Goal: Complete application form: Complete application form

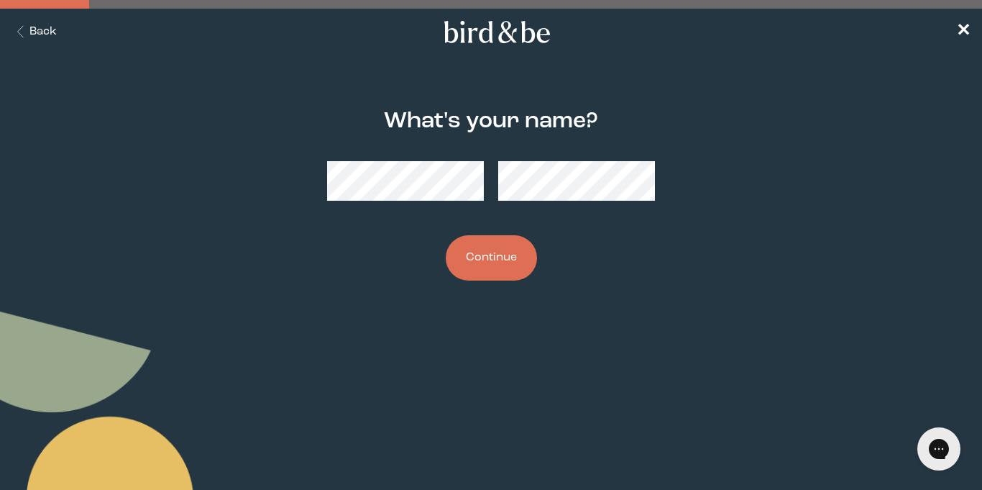
click at [468, 251] on button "Continue" at bounding box center [491, 257] width 91 height 45
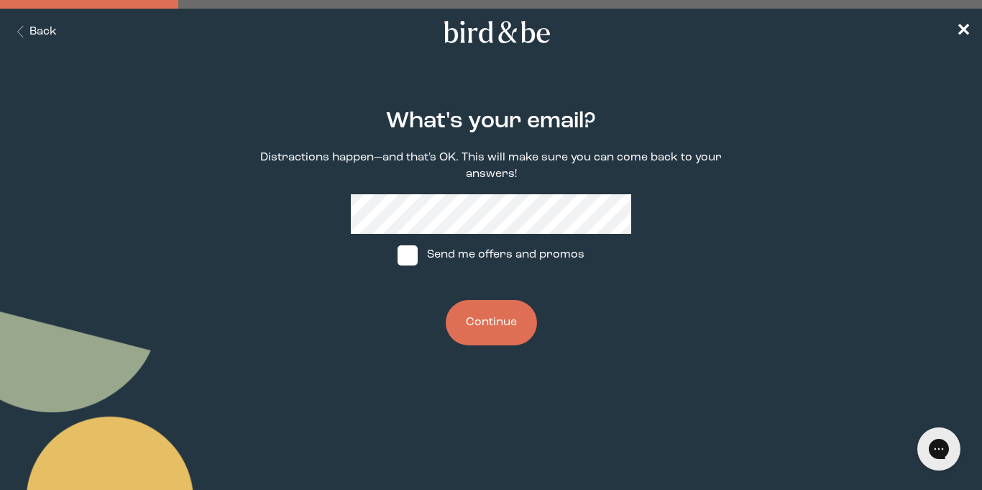
click at [482, 321] on button "Continue" at bounding box center [491, 322] width 91 height 45
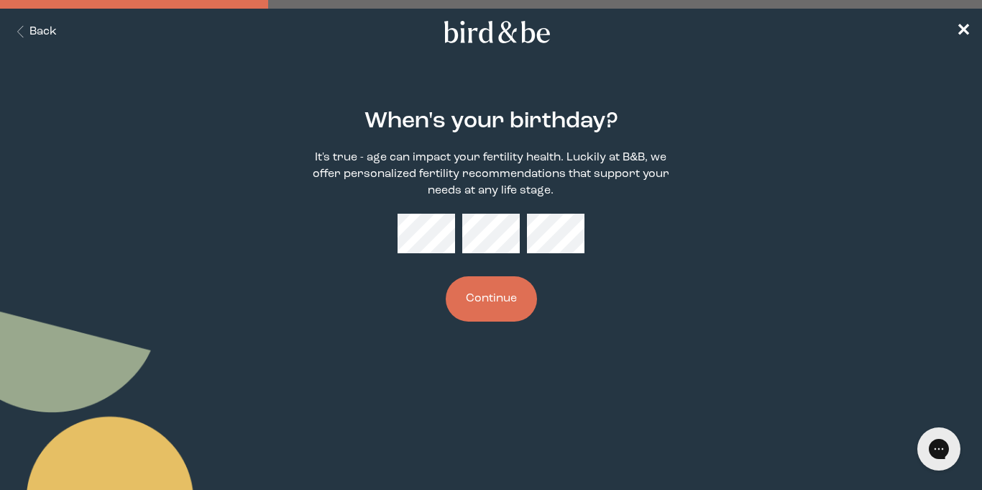
click at [483, 311] on button "Continue" at bounding box center [491, 298] width 91 height 45
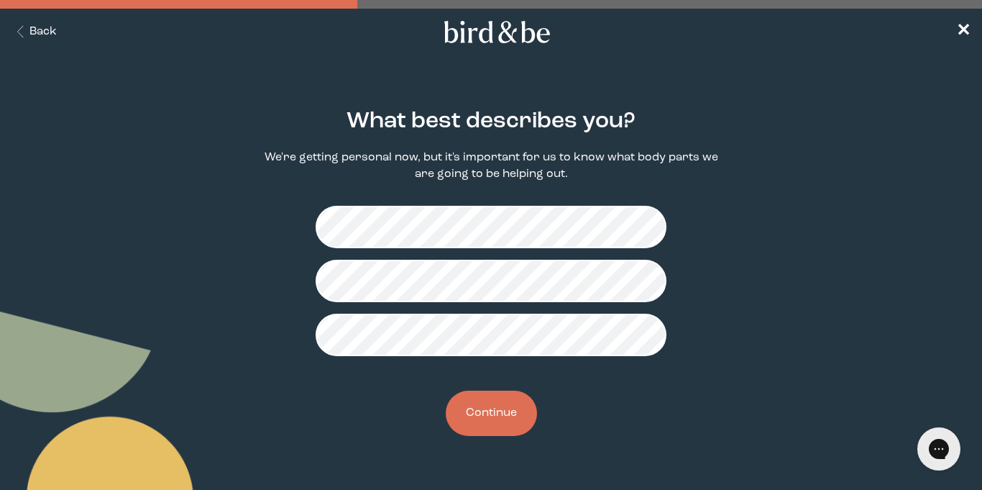
click at [469, 406] on button "Continue" at bounding box center [491, 412] width 91 height 45
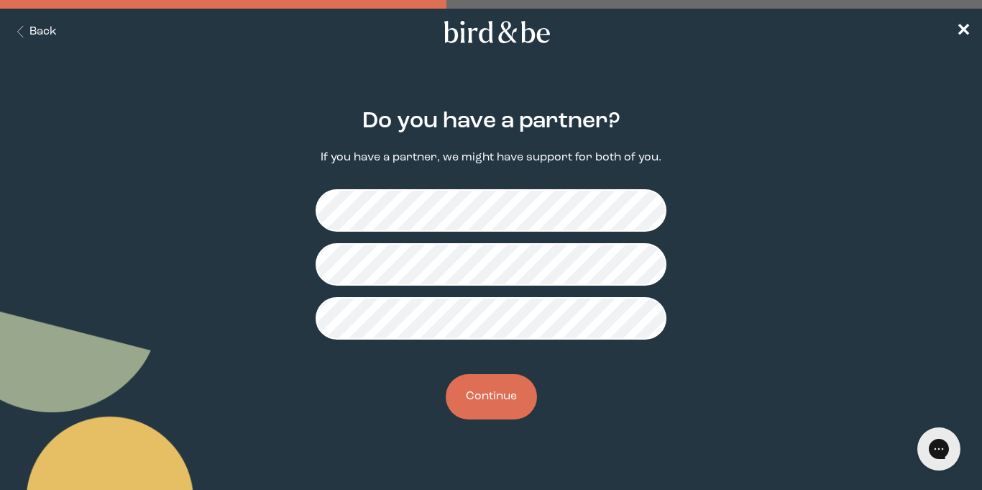
click at [478, 405] on button "Continue" at bounding box center [491, 396] width 91 height 45
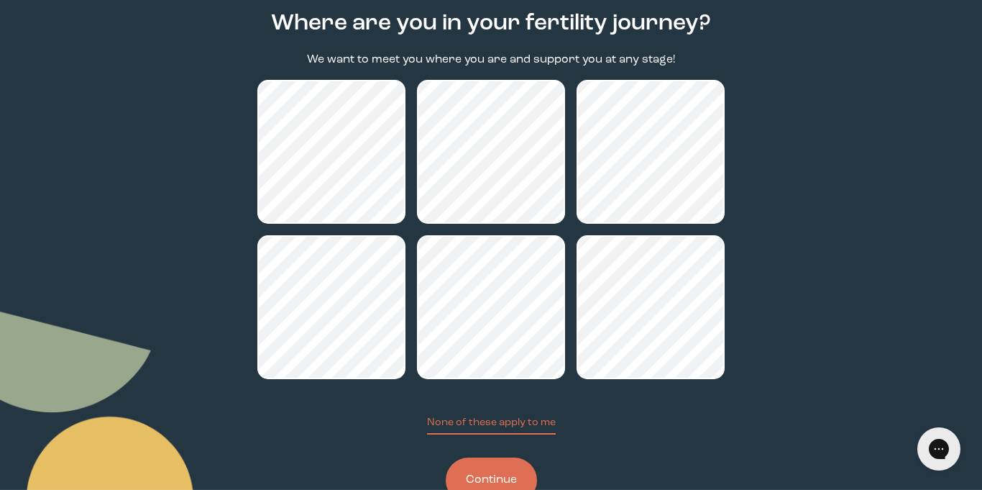
scroll to position [106, 0]
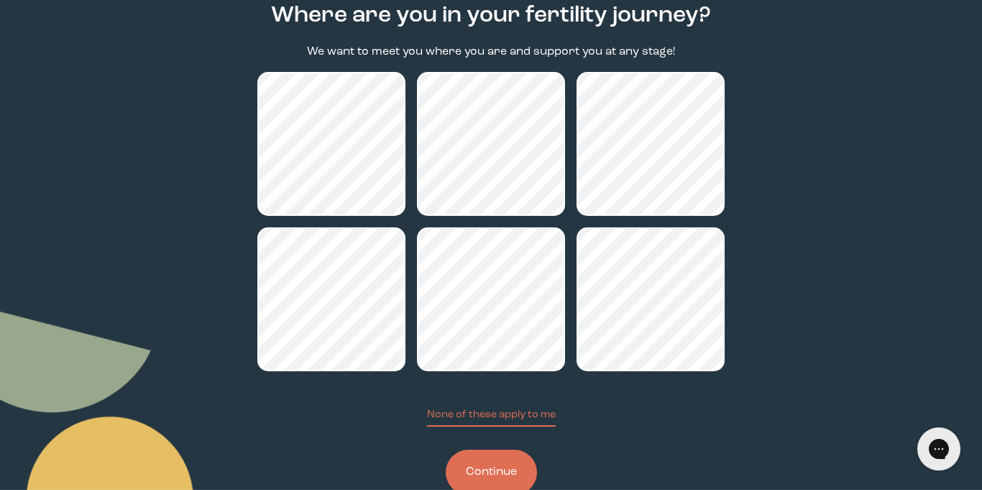
click at [477, 465] on button "Continue" at bounding box center [491, 471] width 91 height 45
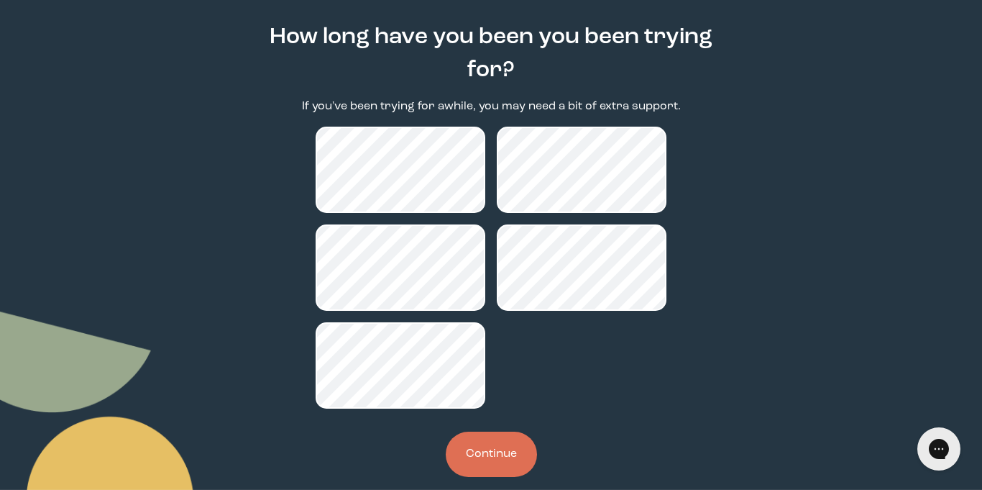
scroll to position [85, 0]
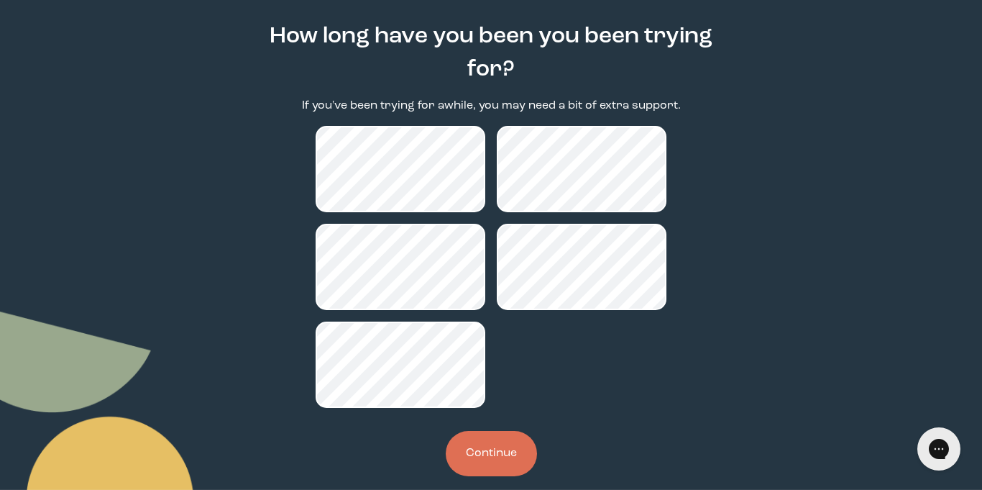
click at [465, 446] on button "Continue" at bounding box center [491, 453] width 91 height 45
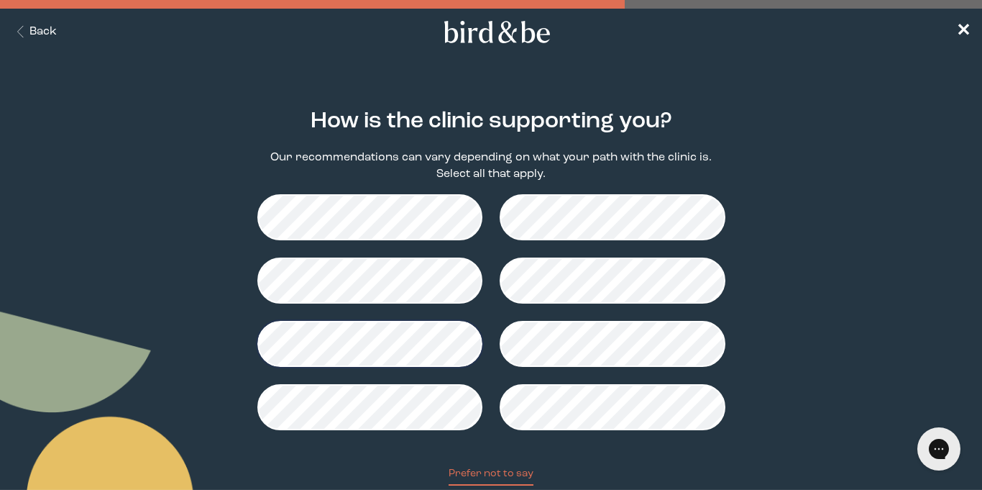
scroll to position [98, 0]
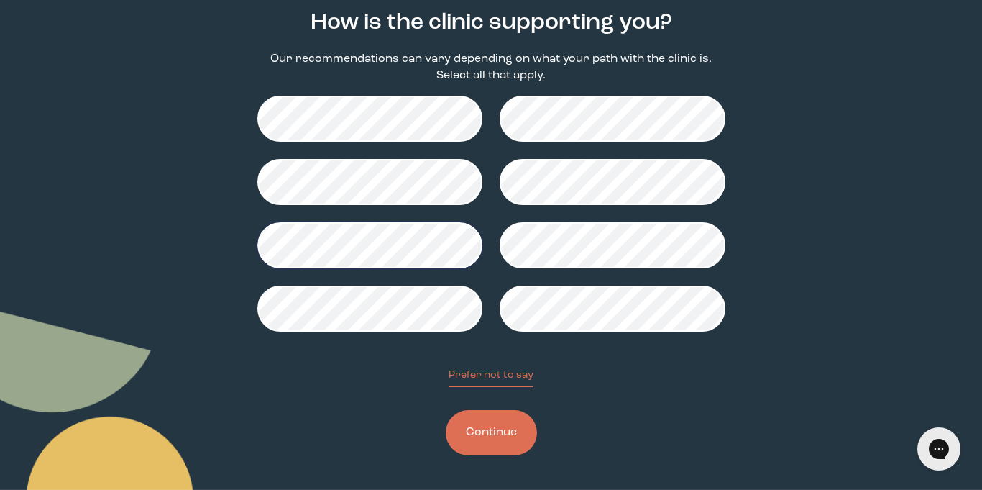
click at [493, 425] on button "Continue" at bounding box center [491, 432] width 91 height 45
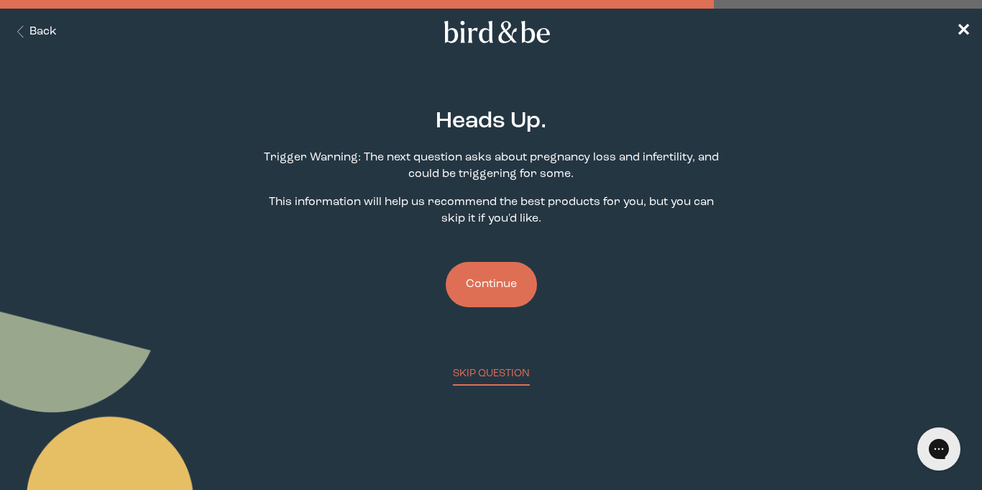
click at [500, 294] on button "Continue" at bounding box center [491, 284] width 91 height 45
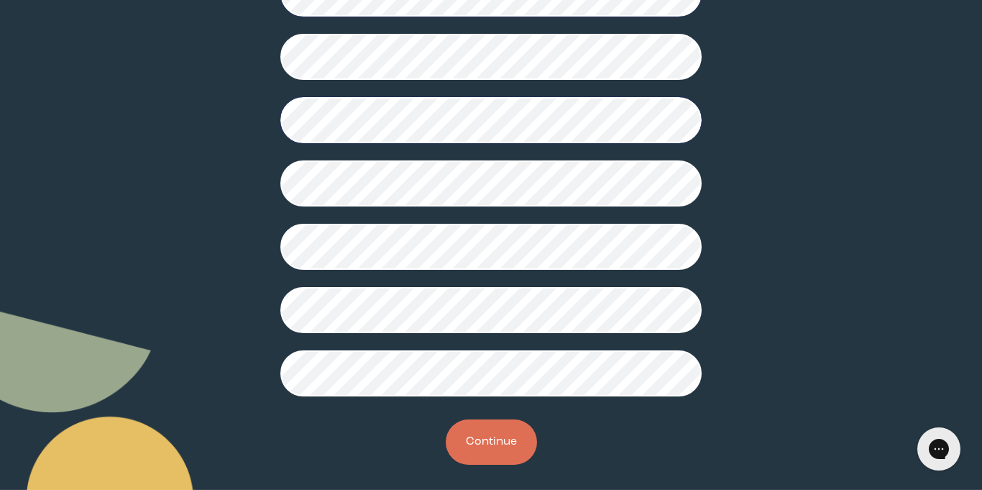
scroll to position [400, 0]
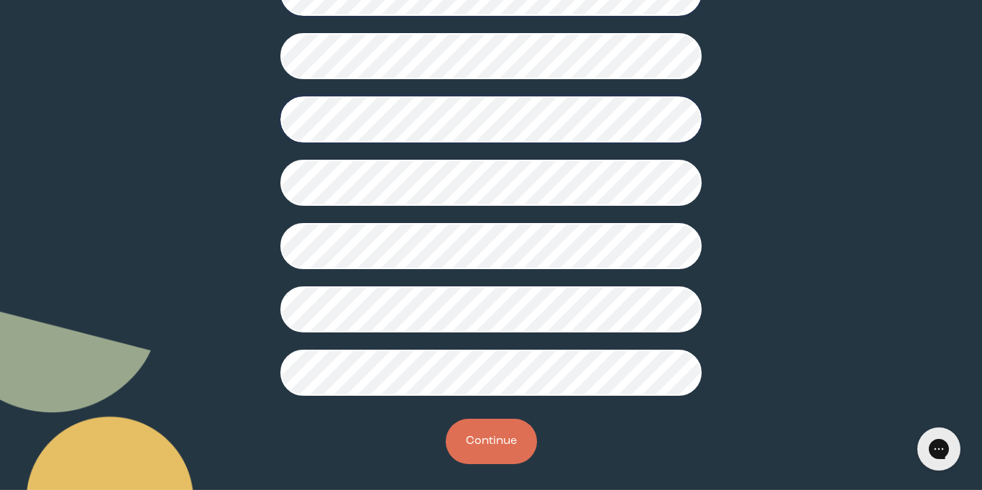
click at [464, 435] on button "Continue" at bounding box center [491, 440] width 91 height 45
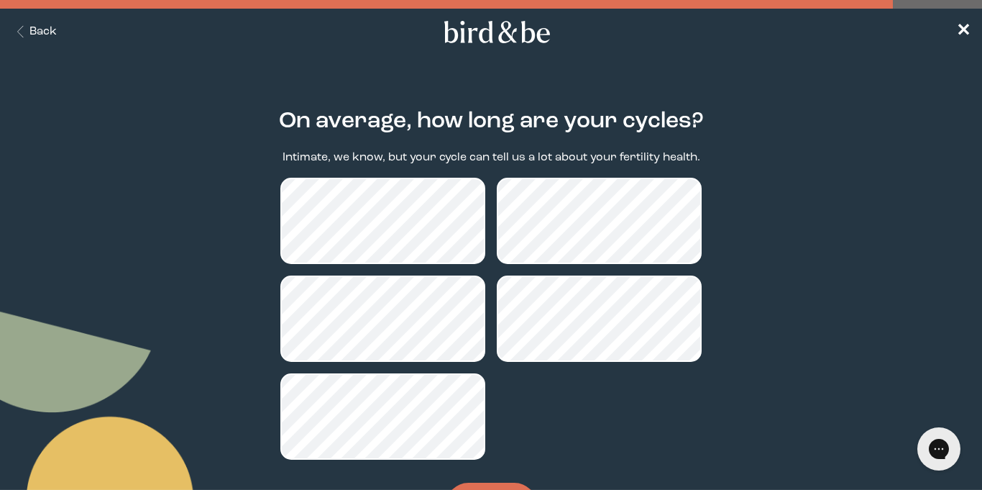
scroll to position [73, 0]
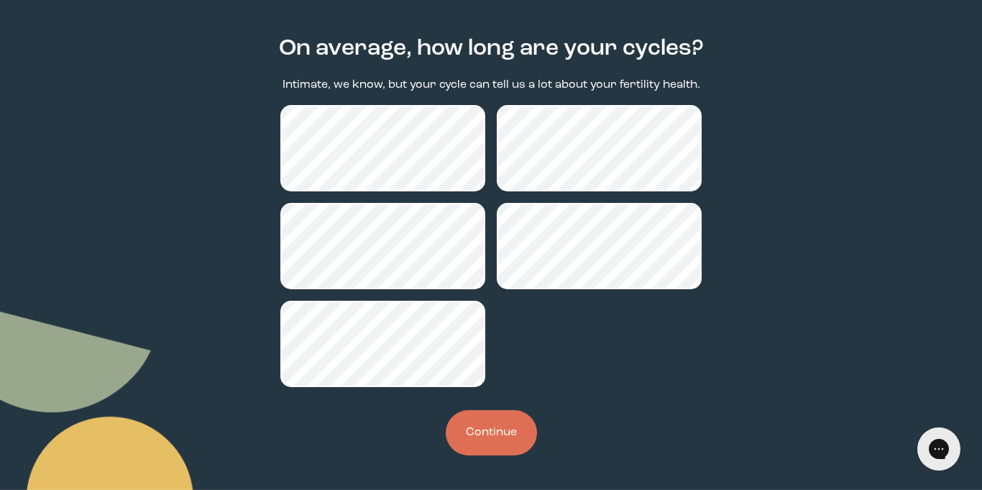
click at [518, 423] on button "Continue" at bounding box center [491, 432] width 91 height 45
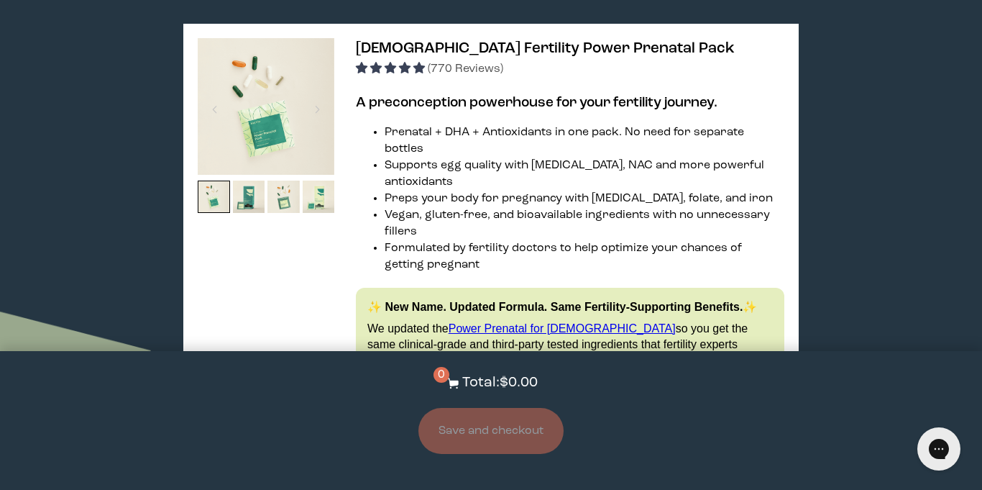
scroll to position [2889, 0]
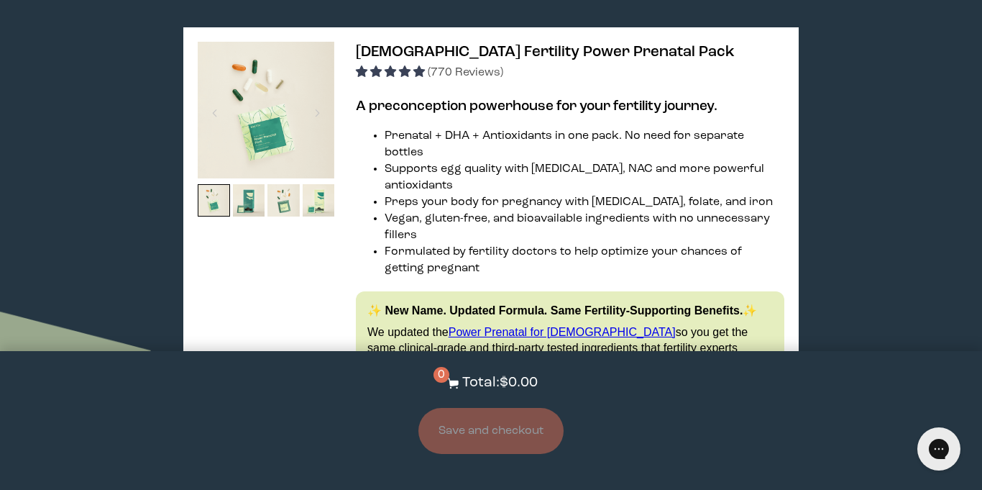
click at [503, 466] on span "Learn More About it" at bounding box center [487, 470] width 89 height 9
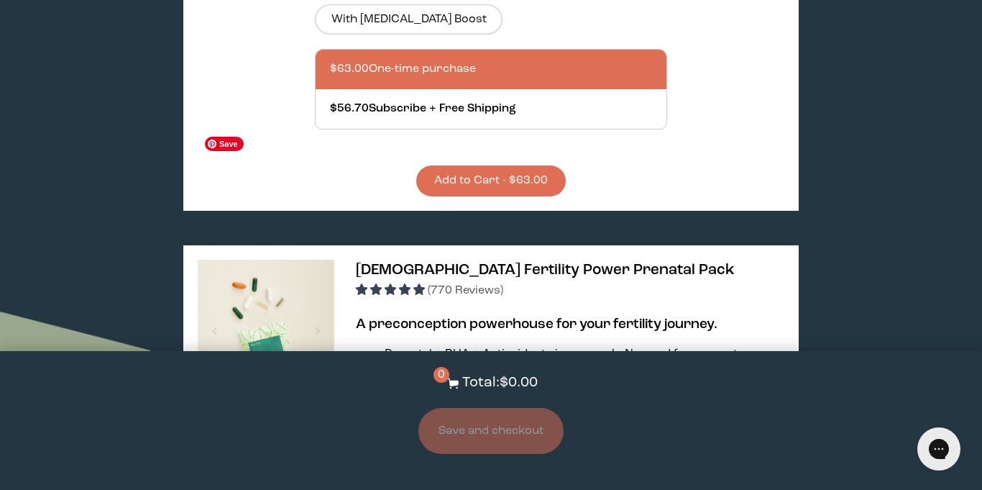
scroll to position [2672, 0]
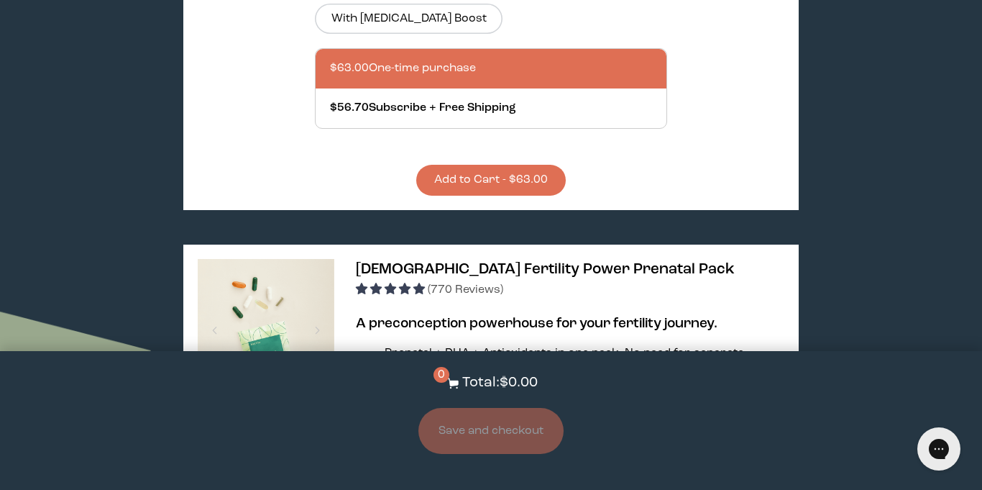
click at [245, 401] on img at bounding box center [249, 417] width 32 height 32
click at [290, 401] on img at bounding box center [283, 417] width 32 height 32
click at [313, 401] on img at bounding box center [319, 417] width 32 height 32
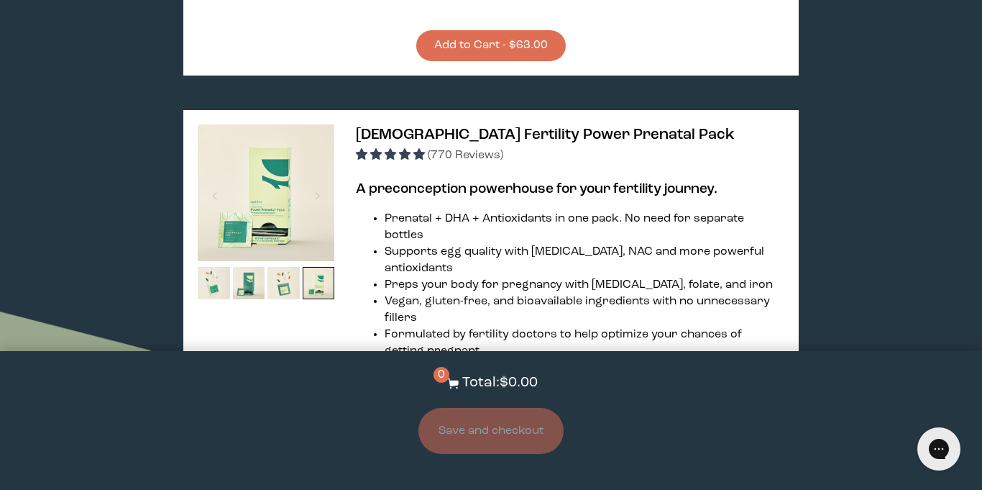
scroll to position [2812, 0]
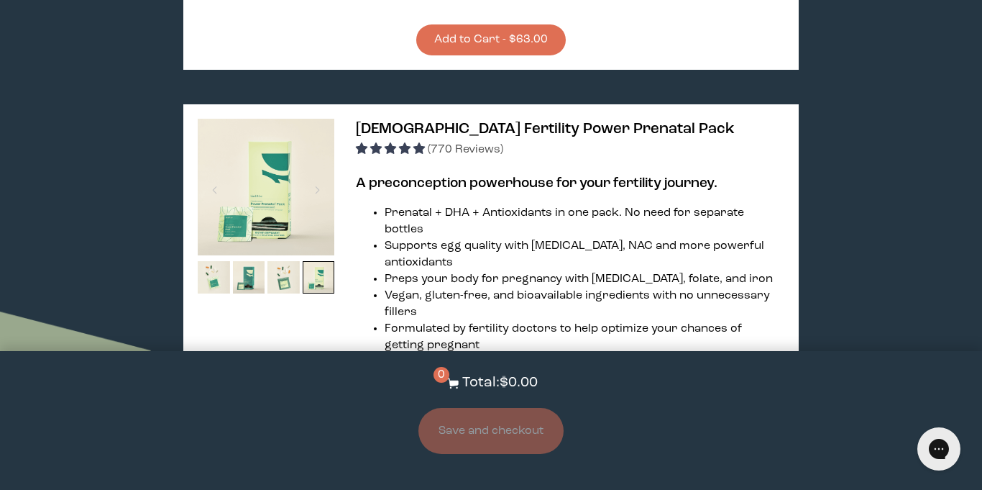
click at [477, 403] on link "Power Prenatal for [DEMOGRAPHIC_DATA]" at bounding box center [562, 409] width 227 height 12
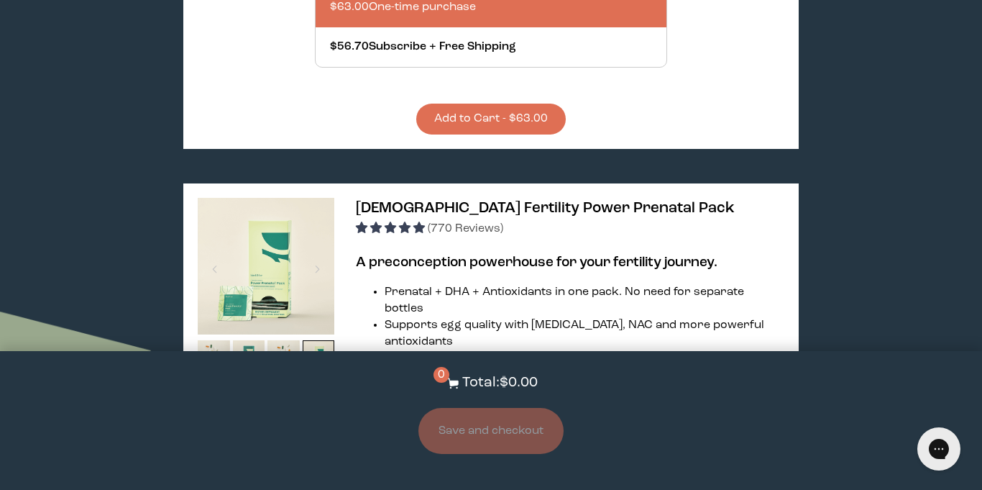
scroll to position [2740, 0]
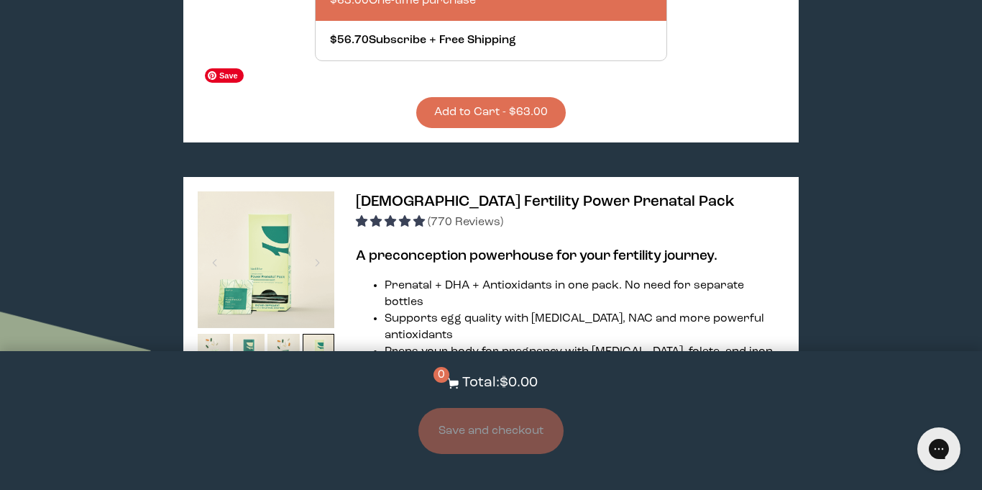
click at [277, 191] on img at bounding box center [266, 259] width 137 height 137
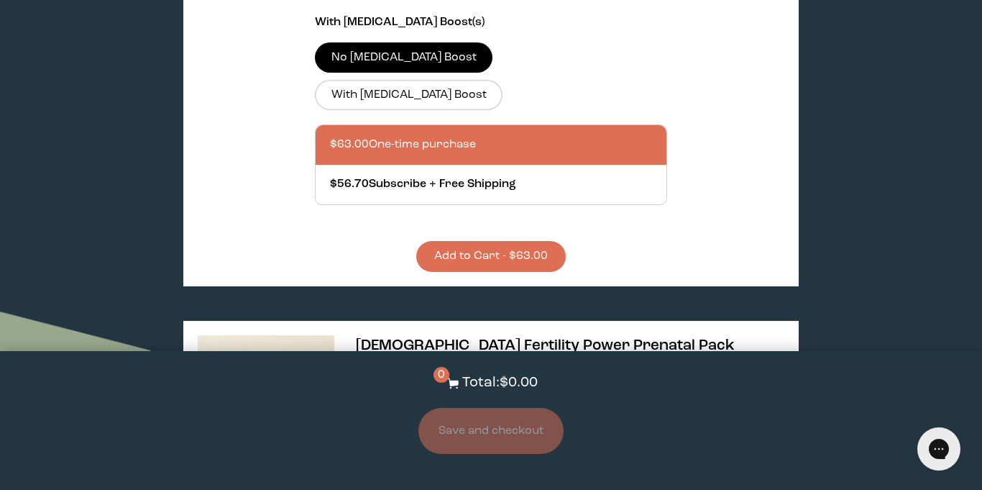
scroll to position [2585, 0]
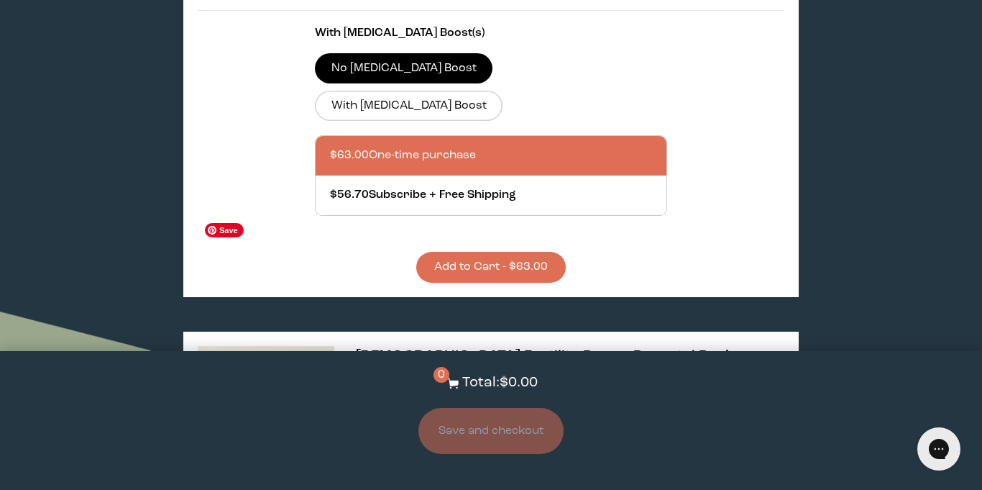
click at [281, 346] on img at bounding box center [266, 414] width 137 height 137
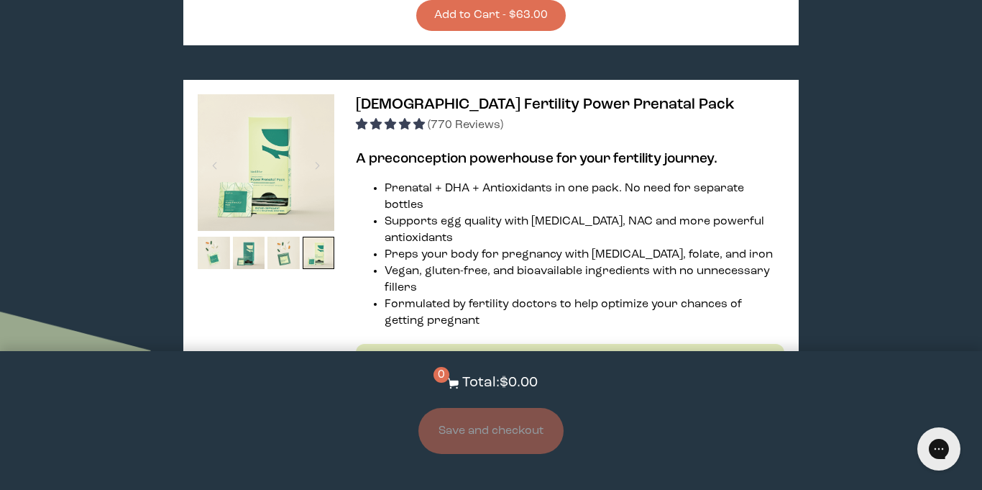
scroll to position [2842, 0]
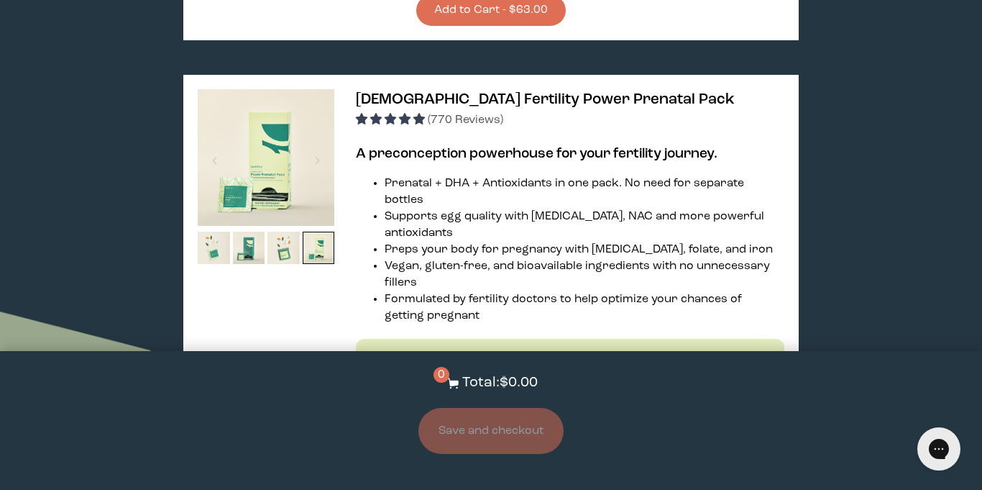
click at [408, 428] on link "Learn more" at bounding box center [393, 434] width 52 height 12
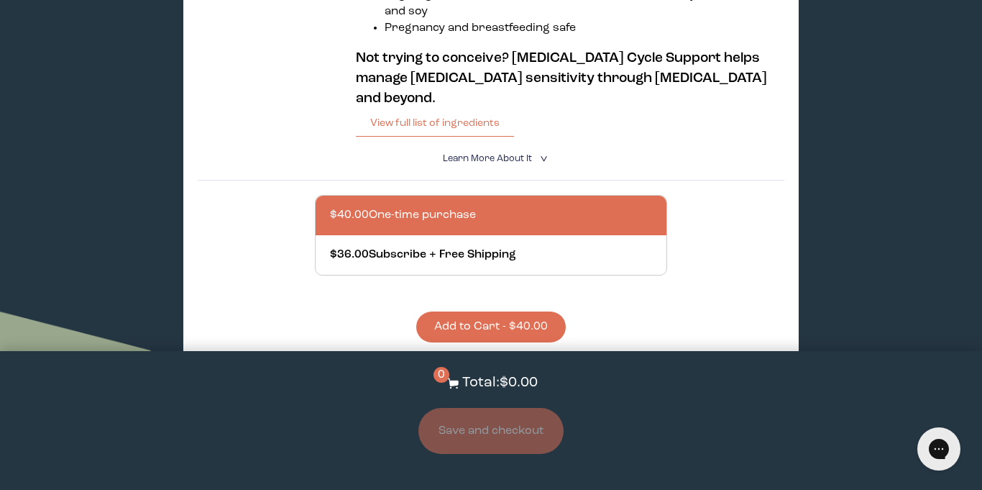
scroll to position [0, 0]
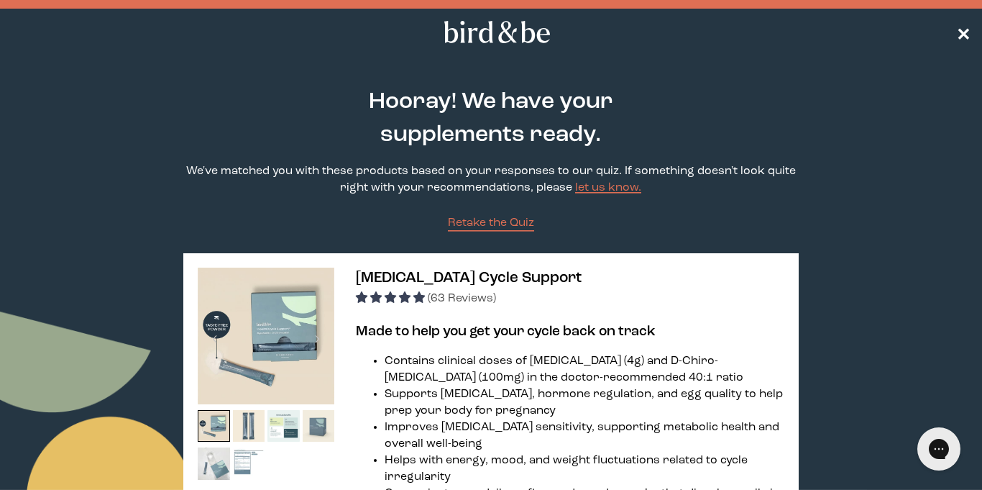
click at [960, 33] on span "✕" at bounding box center [963, 32] width 14 height 17
